Goal: Task Accomplishment & Management: Use online tool/utility

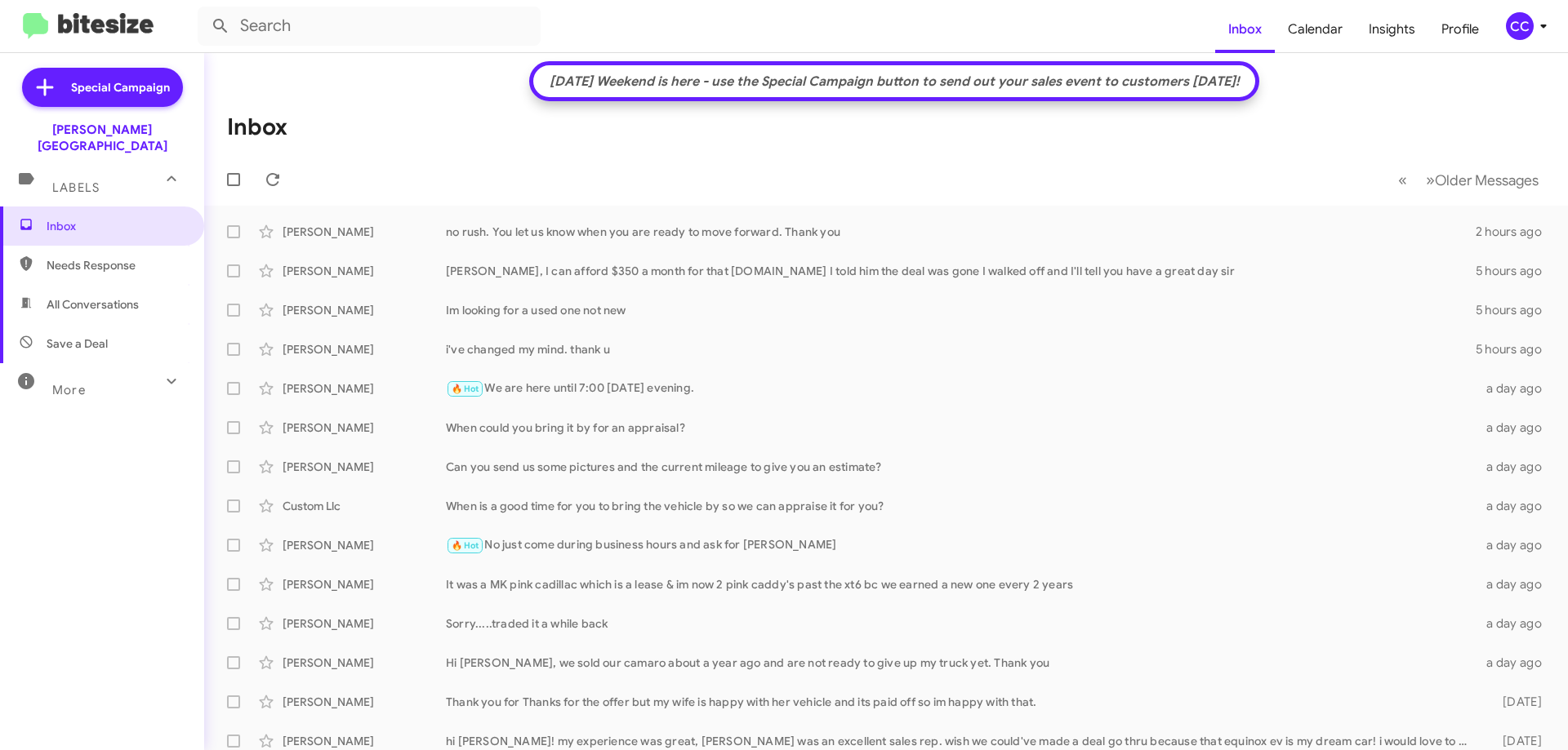
click at [69, 297] on span "All Conversations" at bounding box center [92, 305] width 92 height 17
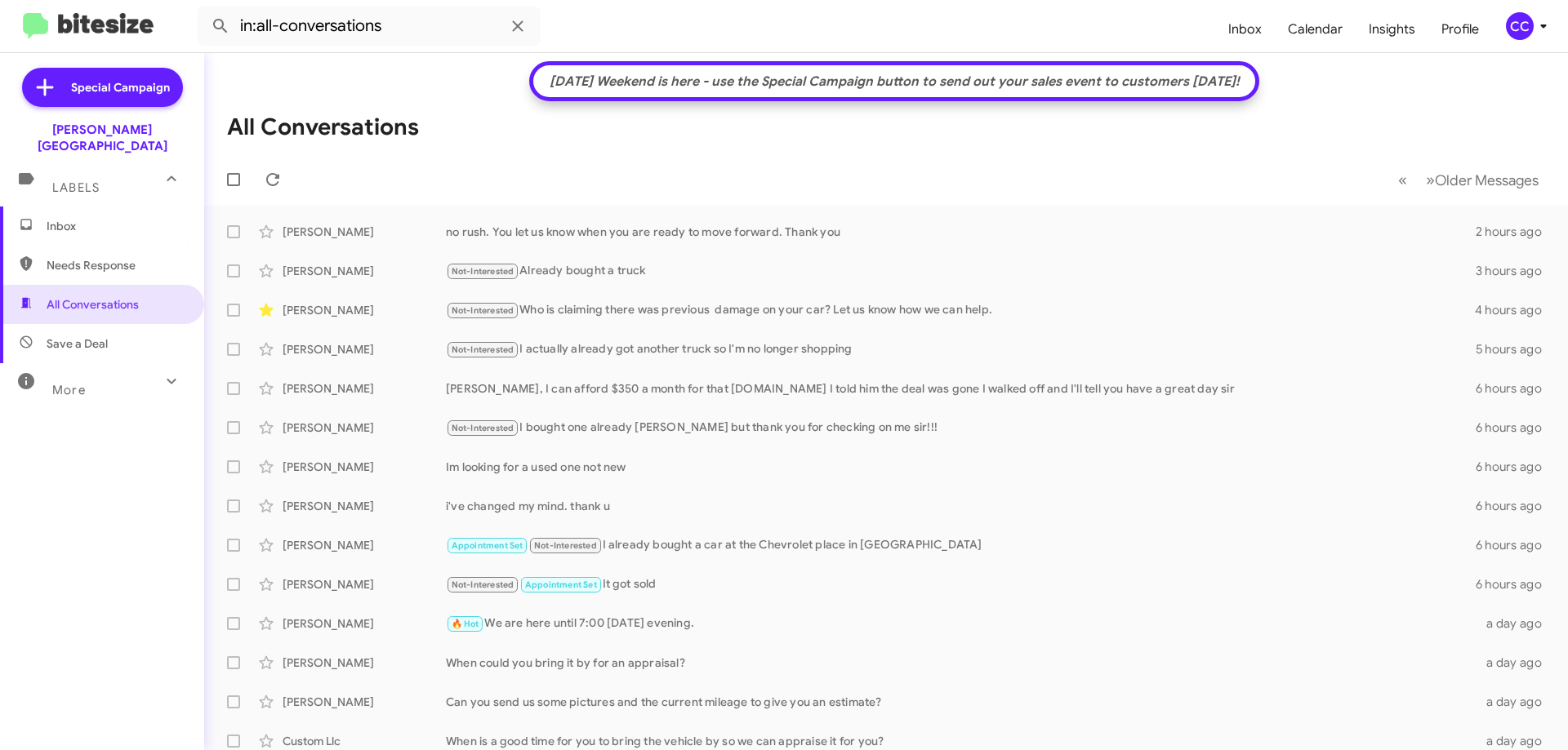
click at [166, 371] on icon at bounding box center [172, 381] width 20 height 20
click at [53, 584] on span "Sent" at bounding box center [58, 592] width 24 height 17
type input "in:sent"
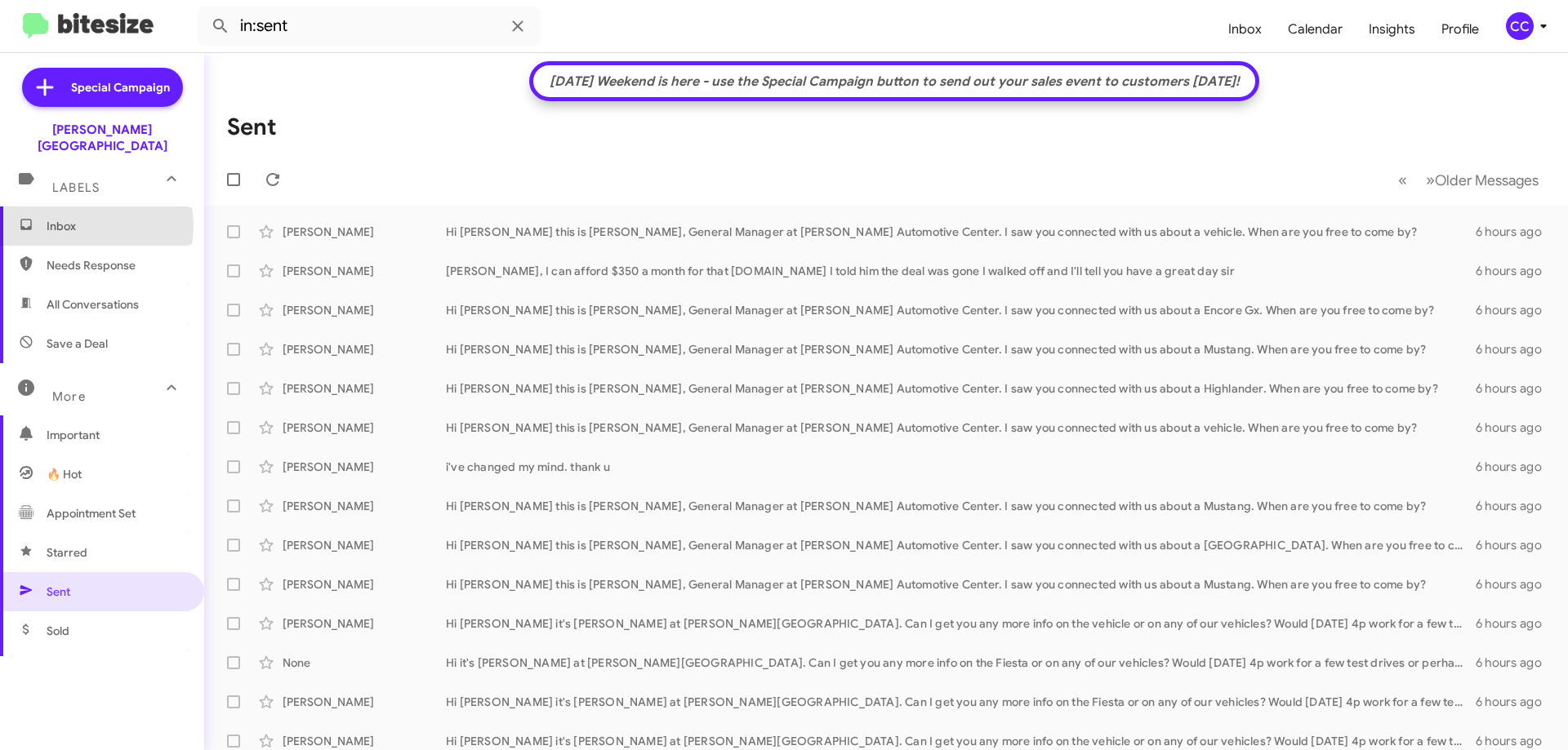
click at [80, 218] on span "Inbox" at bounding box center [116, 226] width 139 height 17
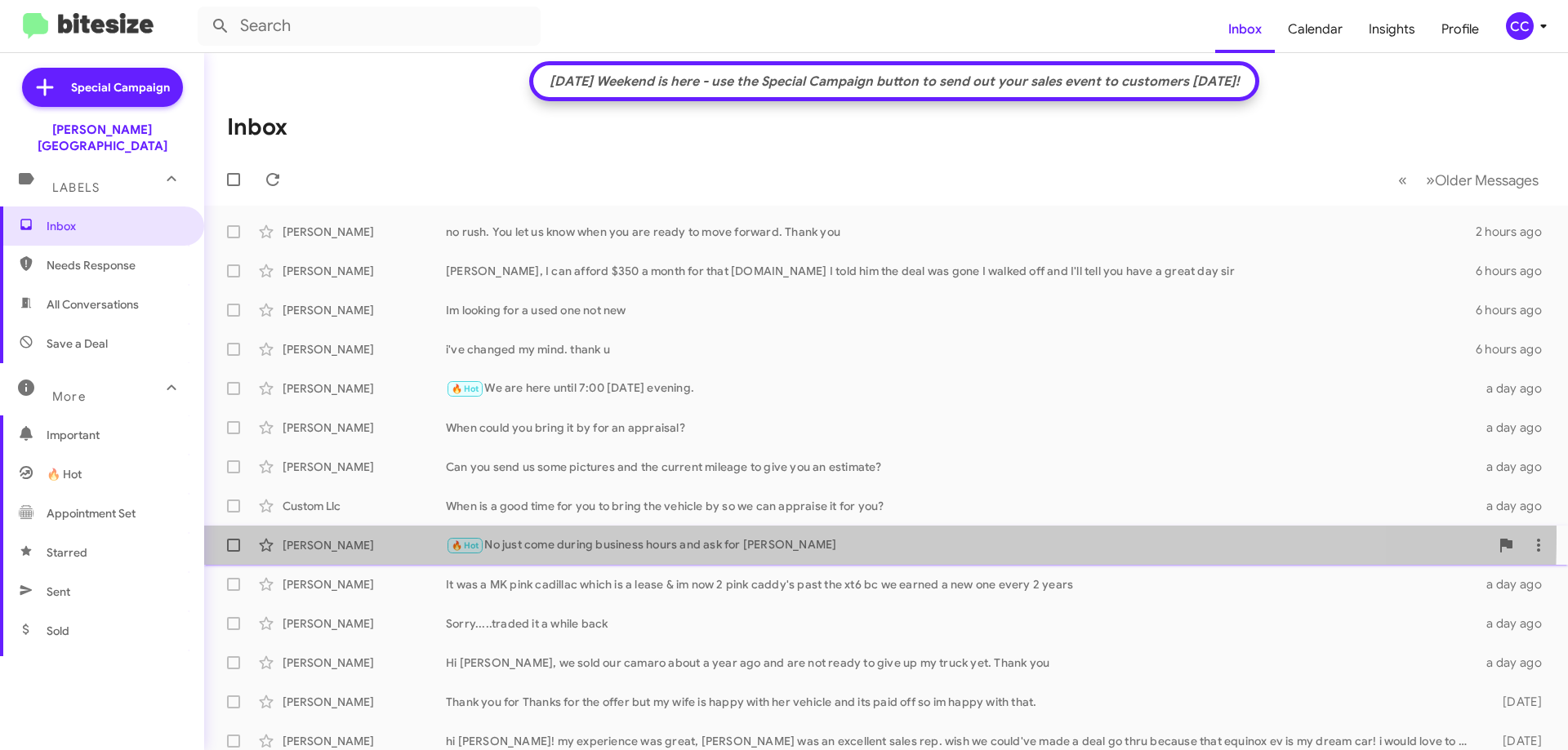
click at [330, 532] on div "[PERSON_NAME] 🔥 Hot No just come during business hours and ask for [PERSON_NAME…" at bounding box center [886, 545] width 1338 height 32
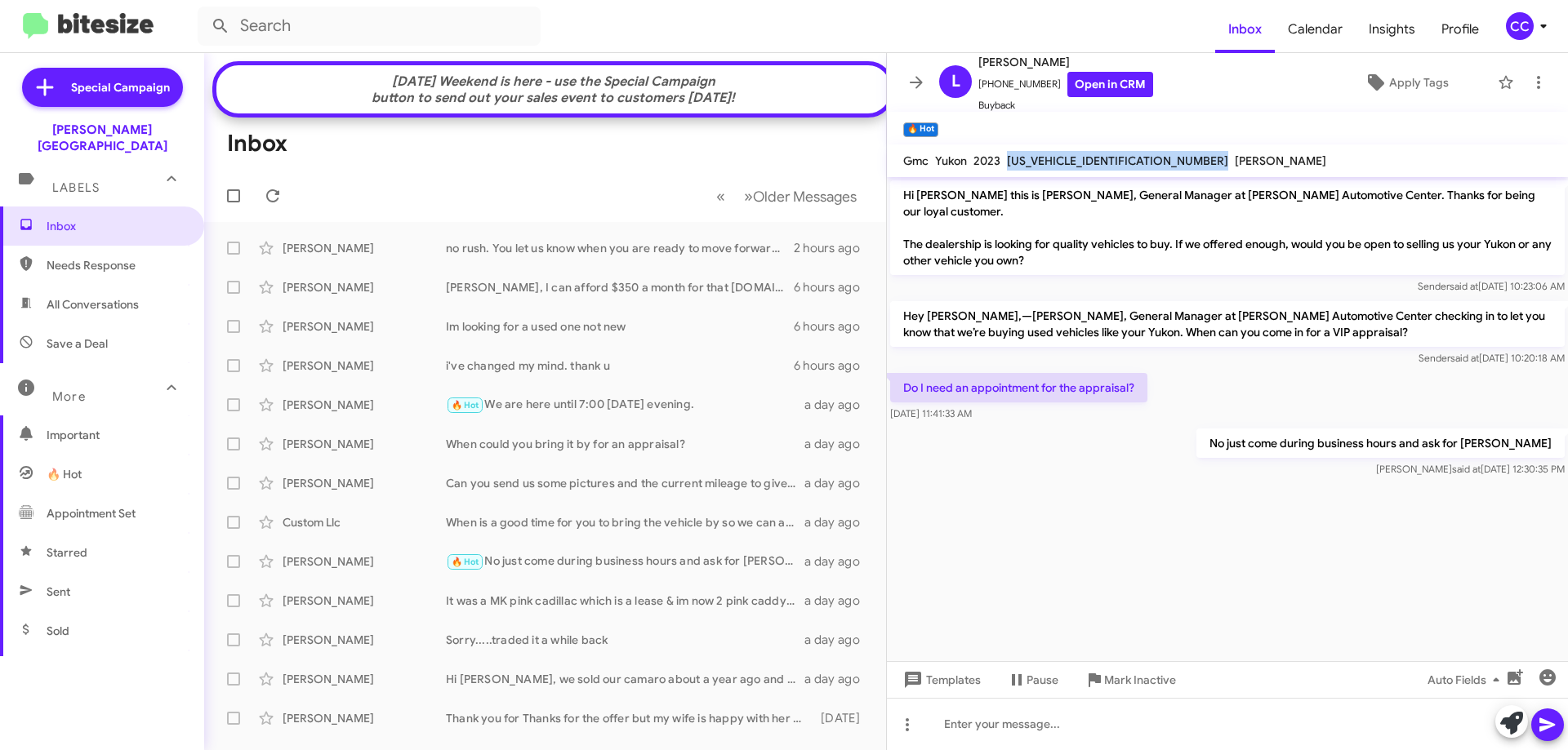
drag, startPoint x: 1125, startPoint y: 159, endPoint x: 1009, endPoint y: 159, distance: 116.0
click at [1009, 159] on div "Gmc Yukon 2023 [US_VEHICLE_IDENTIFICATION_NUMBER] [PERSON_NAME]" at bounding box center [1114, 161] width 430 height 20
copy span "[US_VEHICLE_IDENTIFICATION_NUMBER]"
